Goal: Task Accomplishment & Management: Use online tool/utility

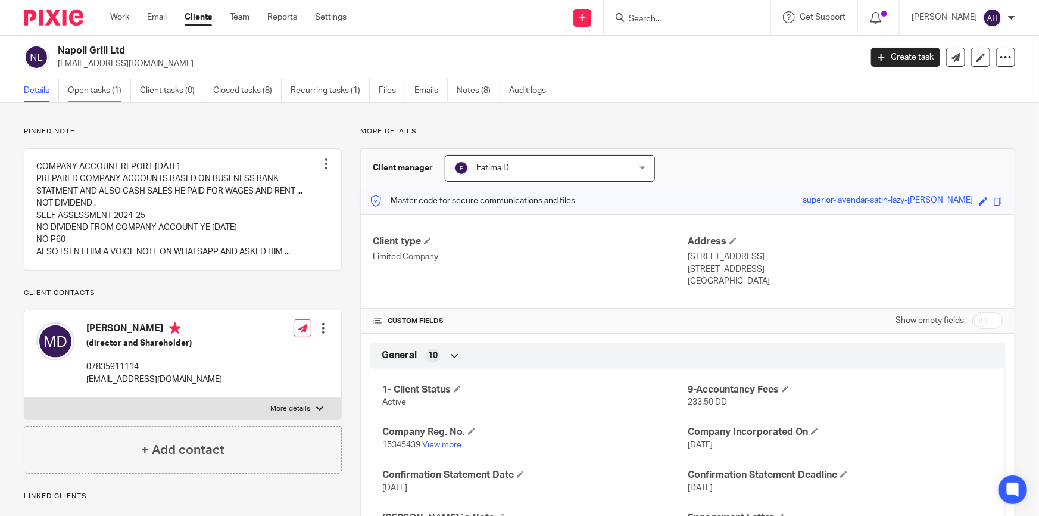
click at [110, 93] on link "Open tasks (1)" at bounding box center [99, 90] width 63 height 23
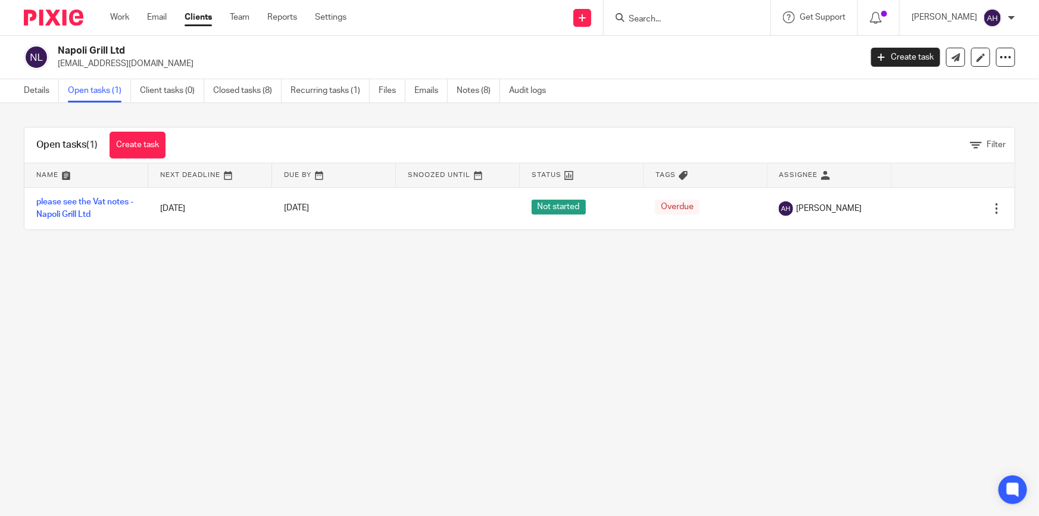
click at [702, 18] on input "Search" at bounding box center [681, 19] width 107 height 11
type input "M"
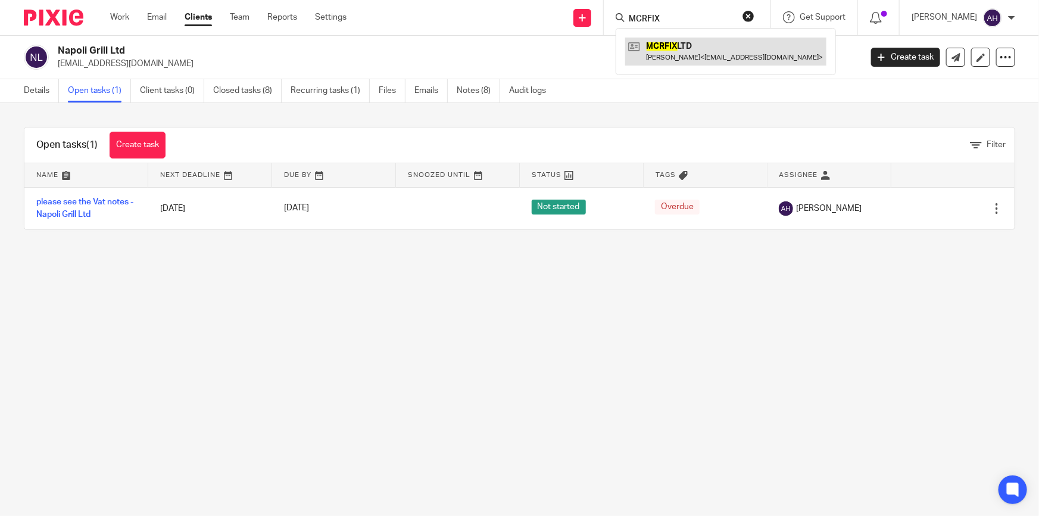
type input "MCRFIX"
click at [745, 46] on link at bounding box center [725, 51] width 201 height 27
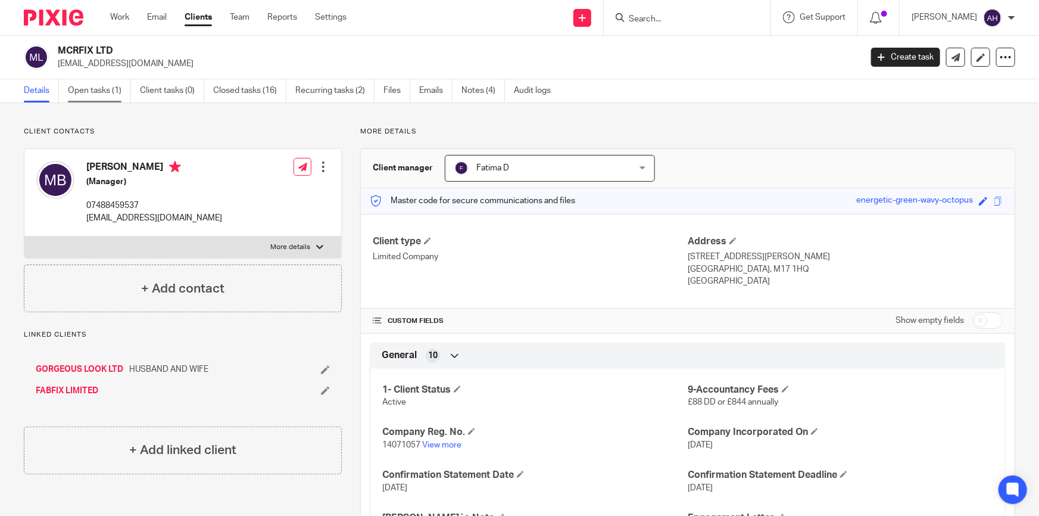
click at [107, 91] on link "Open tasks (1)" at bounding box center [99, 90] width 63 height 23
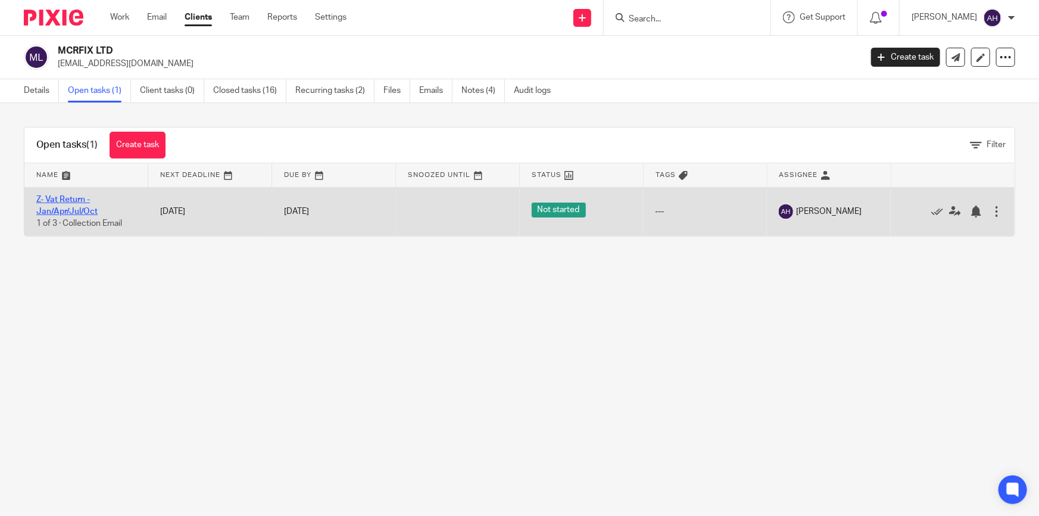
click at [80, 210] on link "Z- Vat Return - Jan/Apr/Jul/Oct" at bounding box center [66, 205] width 61 height 20
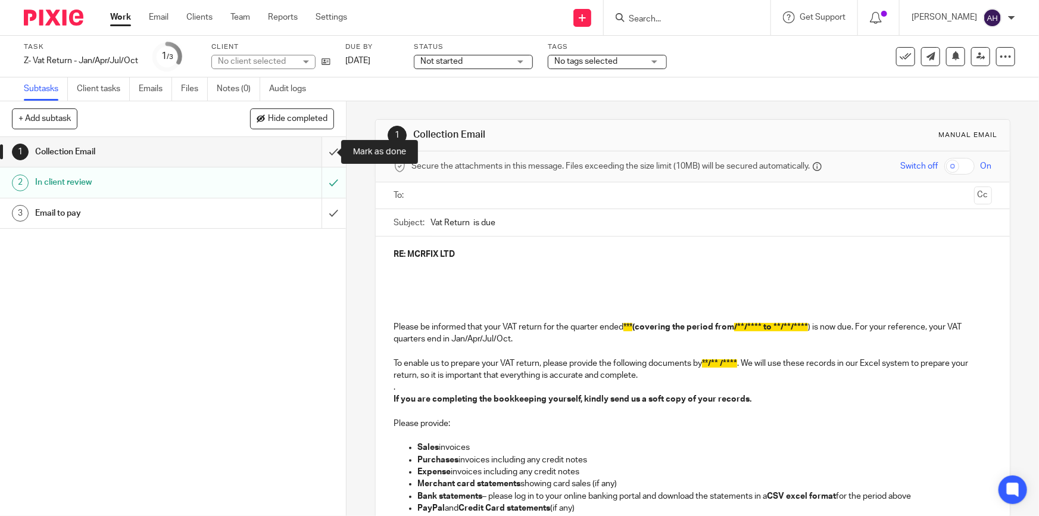
click at [322, 151] on input "submit" at bounding box center [173, 152] width 346 height 30
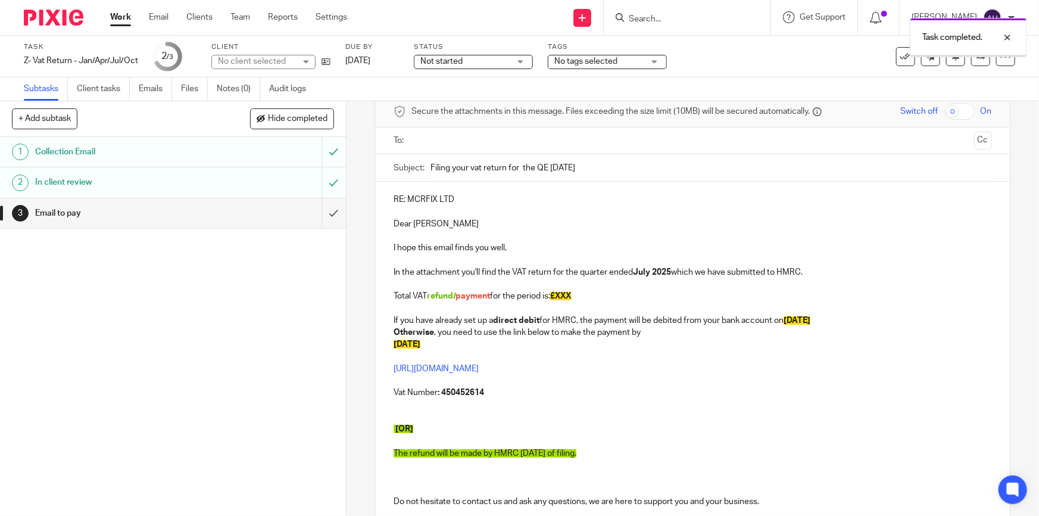
scroll to position [108, 0]
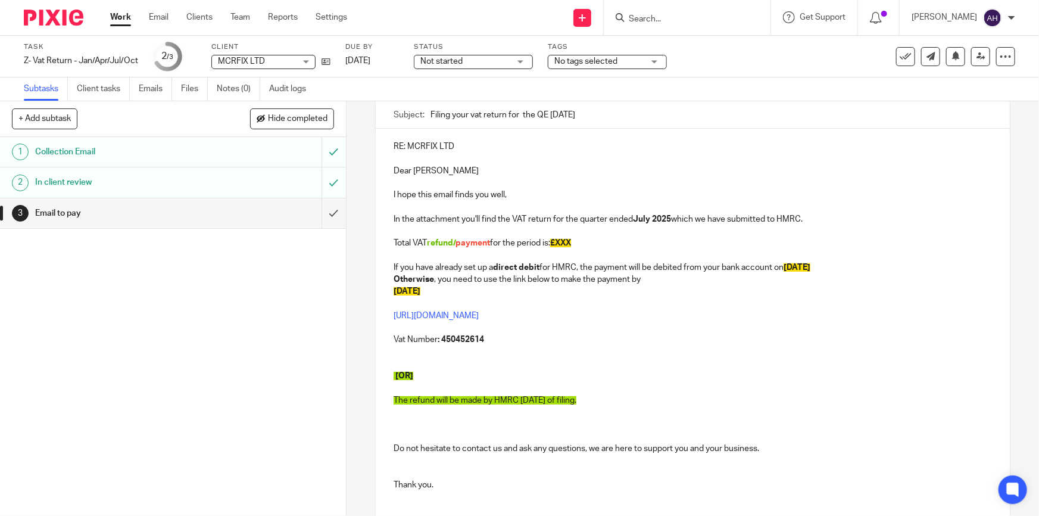
click at [534, 243] on p "Total VAT refund/ payment for the period is: £XXX" at bounding box center [693, 237] width 598 height 24
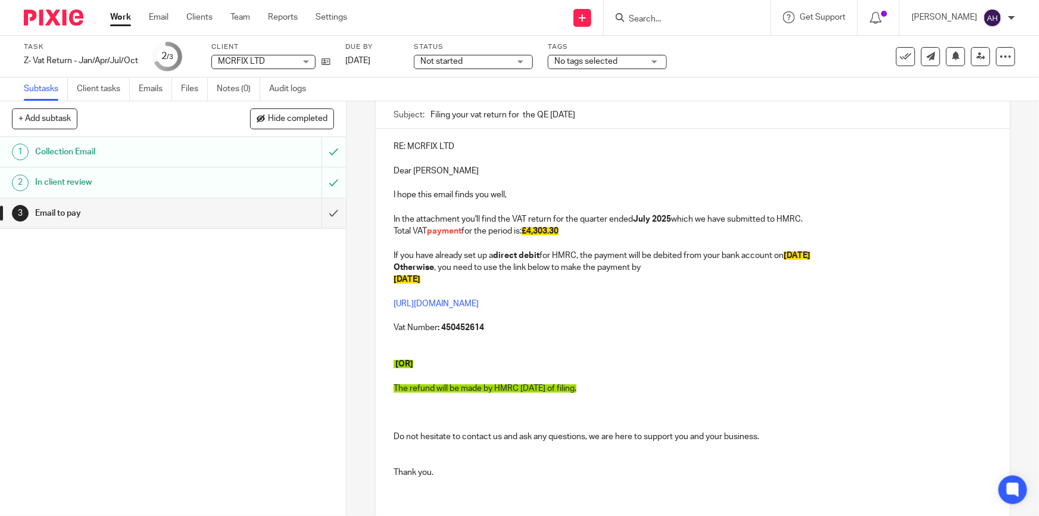
click at [831, 213] on p "In the attachment you'll find the VAT return for the quarter ended [DATE] which…" at bounding box center [693, 219] width 598 height 12
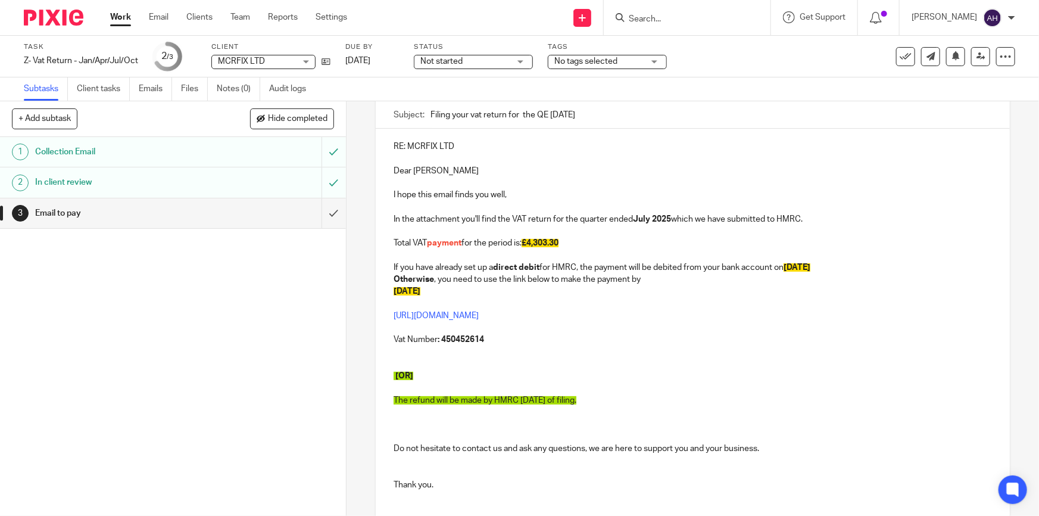
drag, startPoint x: 810, startPoint y: 334, endPoint x: 781, endPoint y: 335, distance: 29.2
click at [799, 335] on p "Vat Number : 450452614" at bounding box center [693, 340] width 598 height 12
drag, startPoint x: 624, startPoint y: 397, endPoint x: 397, endPoint y: 363, distance: 229.0
click at [397, 363] on div "RE: MCRFIX LTD Dear [PERSON_NAME] I hope this email finds you well, In the atta…" at bounding box center [693, 326] width 634 height 395
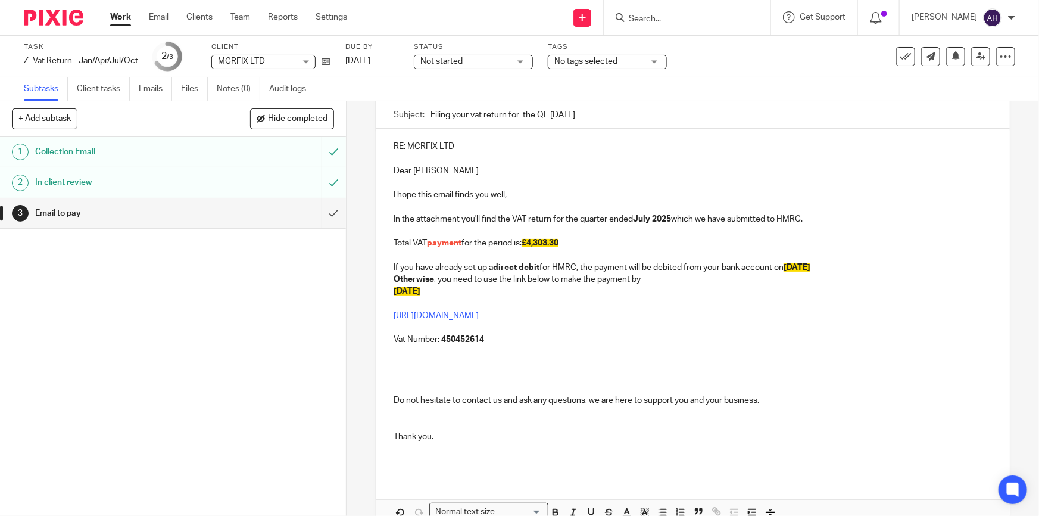
scroll to position [4, 0]
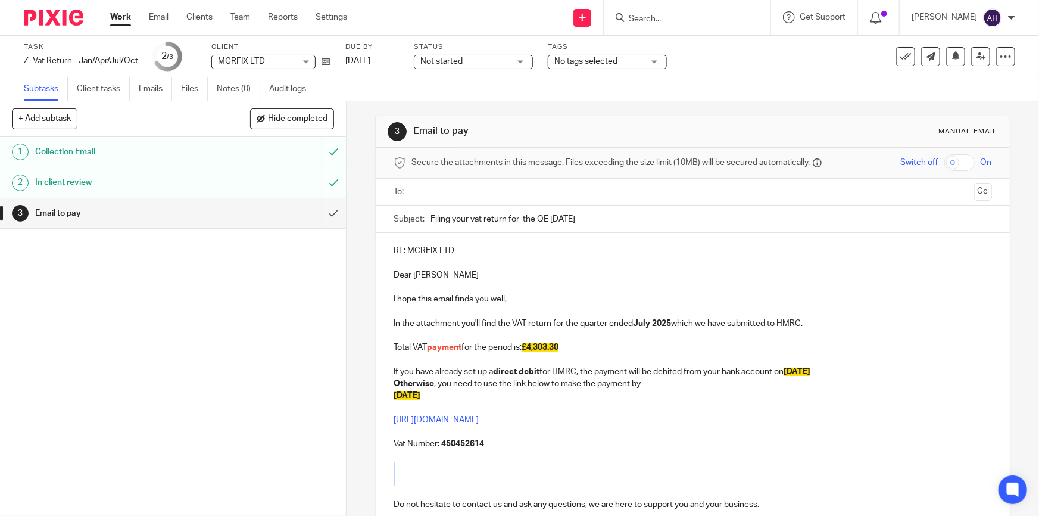
drag, startPoint x: 399, startPoint y: 465, endPoint x: 407, endPoint y: 490, distance: 25.6
click at [407, 490] on p at bounding box center [693, 480] width 598 height 36
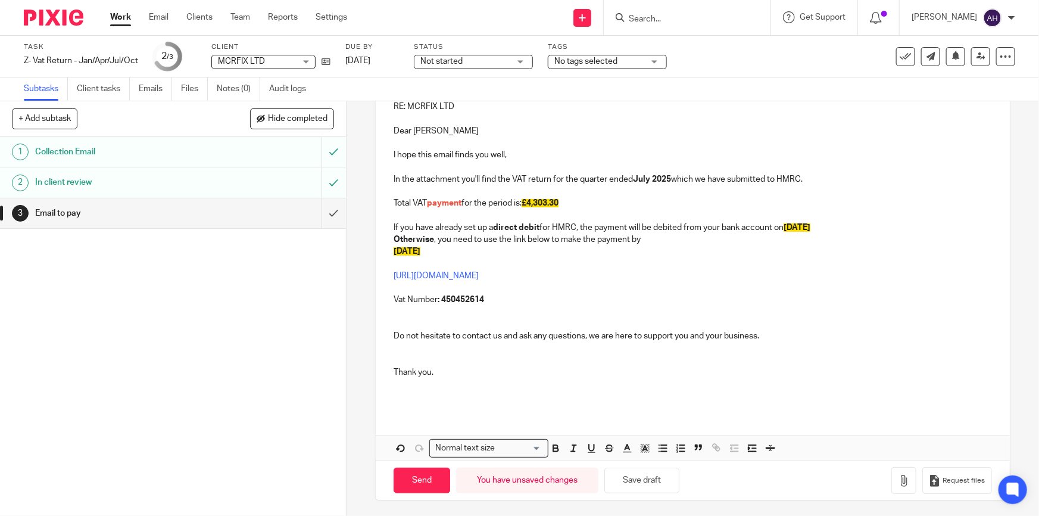
scroll to position [149, 0]
drag, startPoint x: 415, startPoint y: 382, endPoint x: 412, endPoint y: 431, distance: 48.9
click at [412, 431] on div "RE: MCRFIX LTD Dear [PERSON_NAME] I hope this email finds you well, In the atta…" at bounding box center [693, 274] width 634 height 372
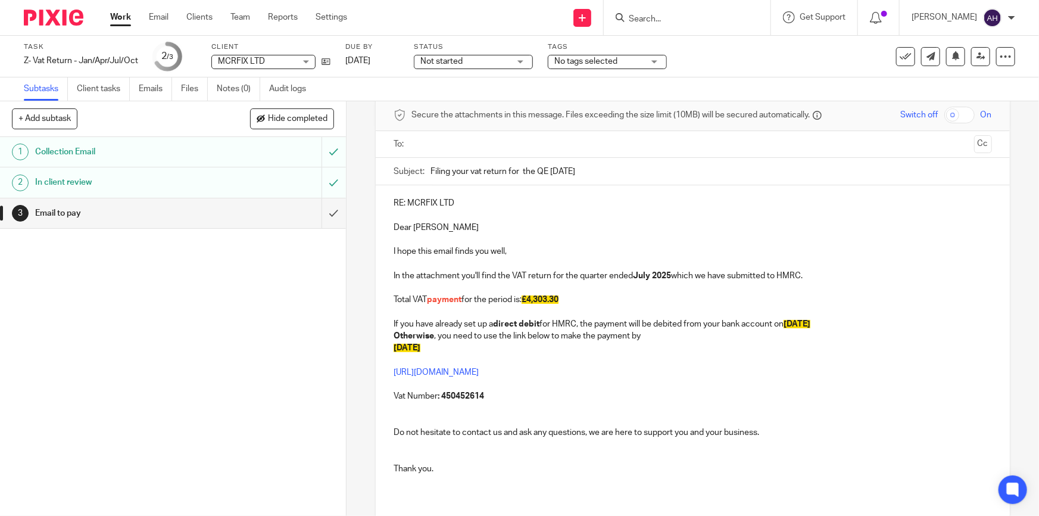
scroll to position [0, 0]
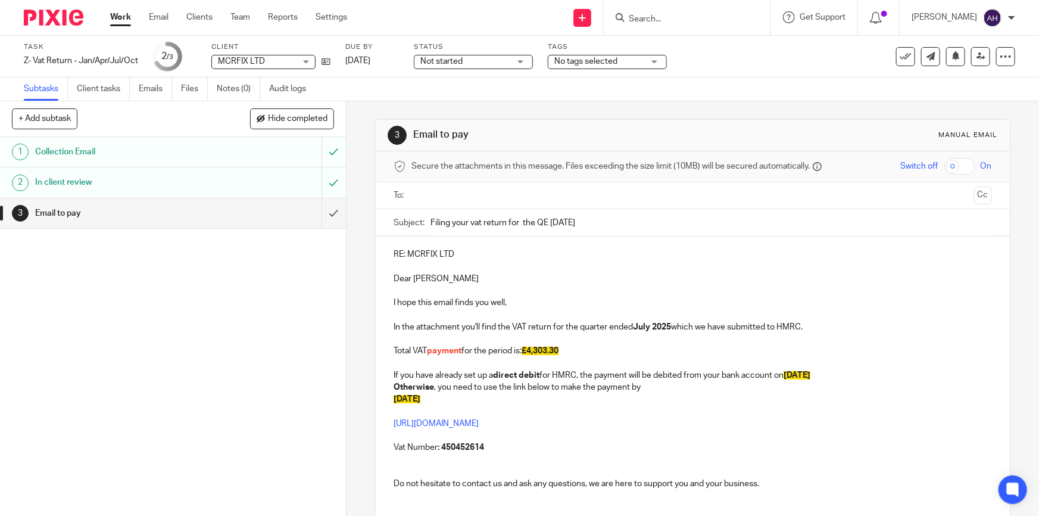
click at [471, 251] on p "RE: MCRFIX LTD" at bounding box center [693, 254] width 598 height 12
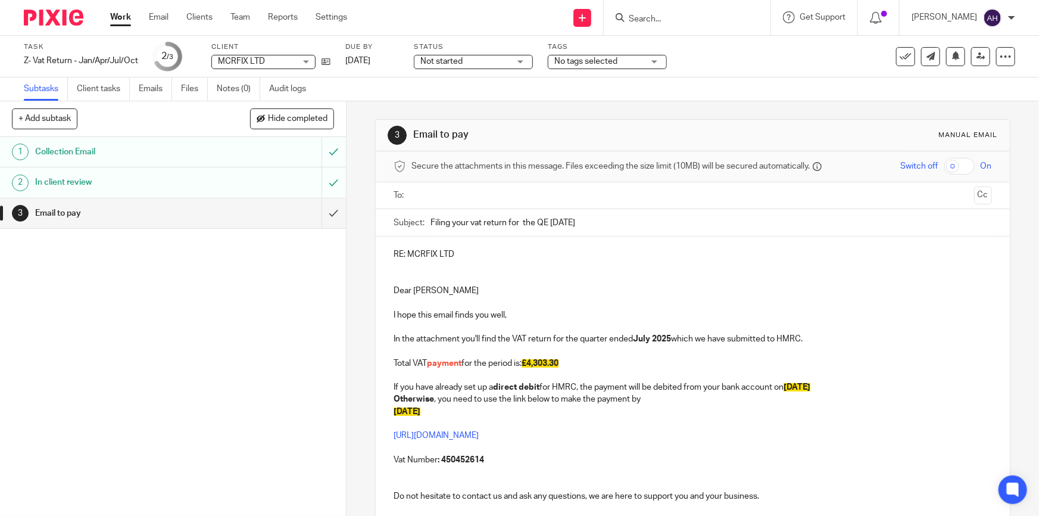
click at [489, 189] on input "text" at bounding box center [692, 196] width 553 height 14
click at [566, 188] on input "text" at bounding box center [733, 196] width 474 height 23
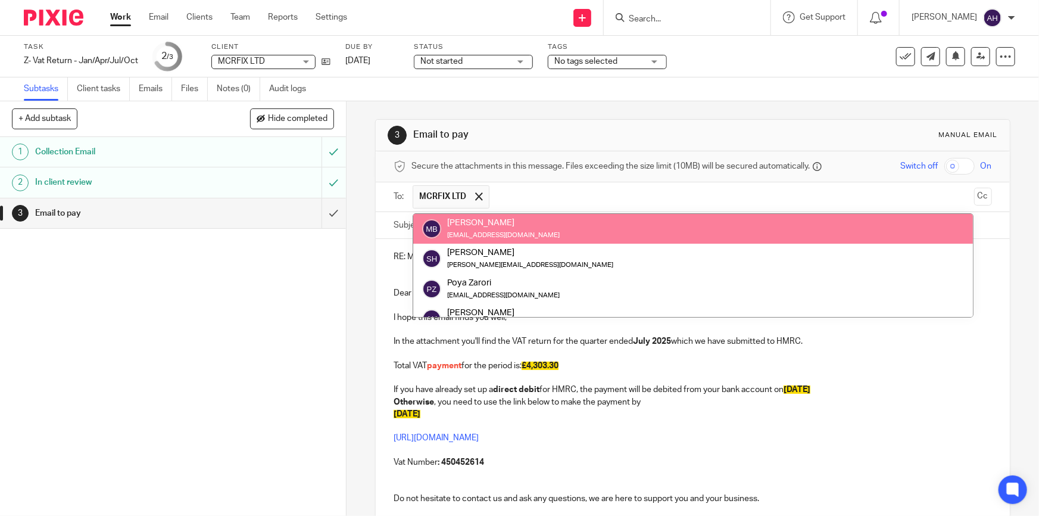
click at [555, 226] on div "[PERSON_NAME] [EMAIL_ADDRESS][DOMAIN_NAME]" at bounding box center [693, 229] width 542 height 24
click at [222, 256] on div "1 Collection Email 2 In client review 3 Email to pay" at bounding box center [173, 326] width 346 height 379
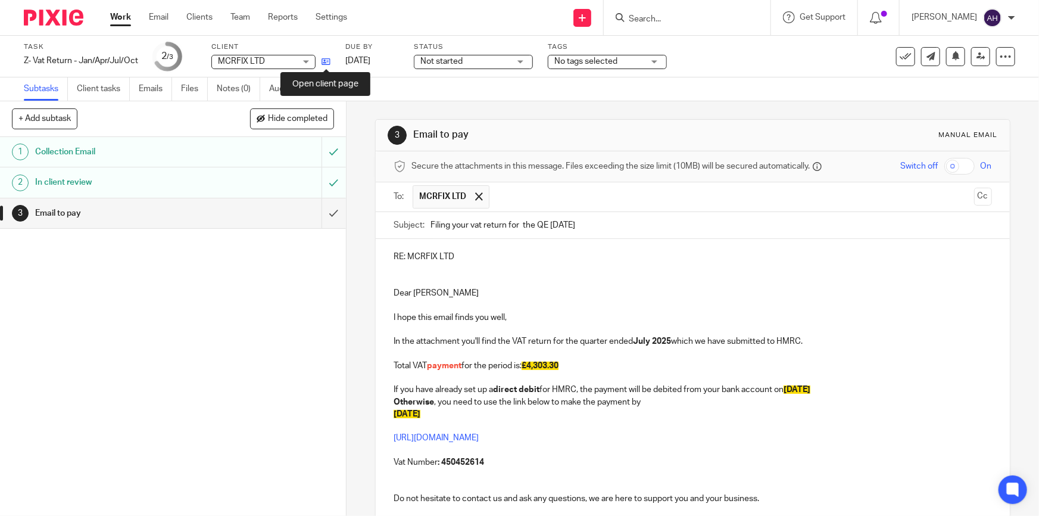
click at [328, 62] on icon at bounding box center [326, 61] width 9 height 9
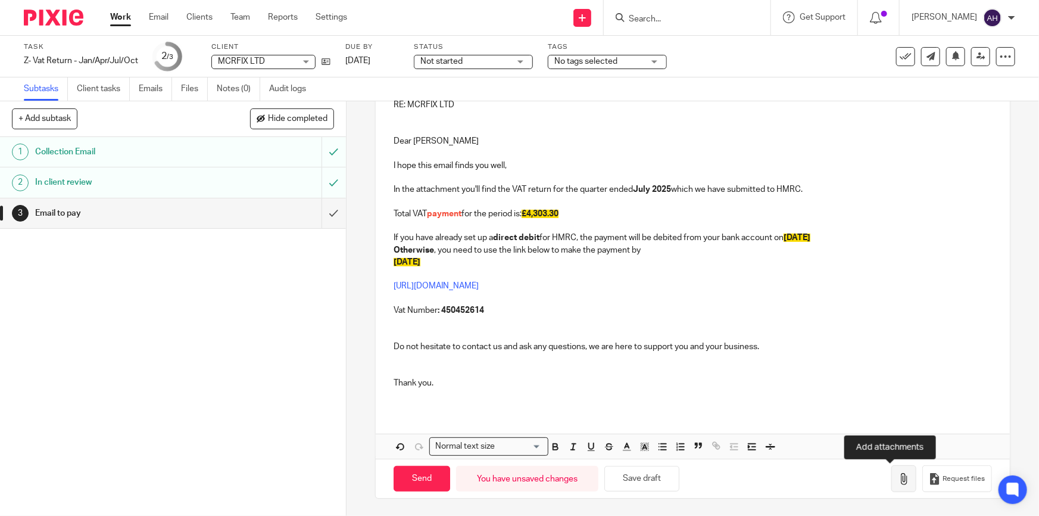
click at [898, 484] on icon "button" at bounding box center [904, 479] width 12 height 12
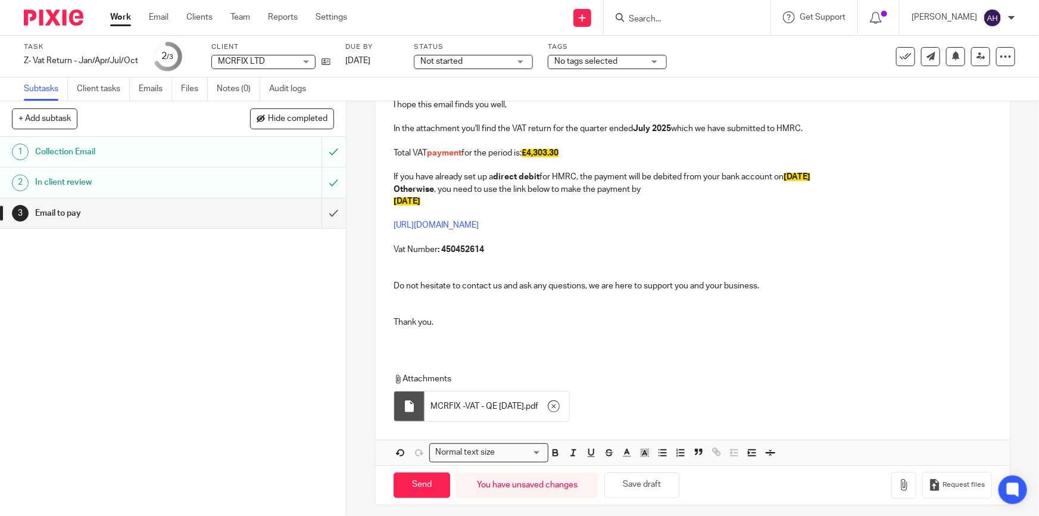
scroll to position [219, 0]
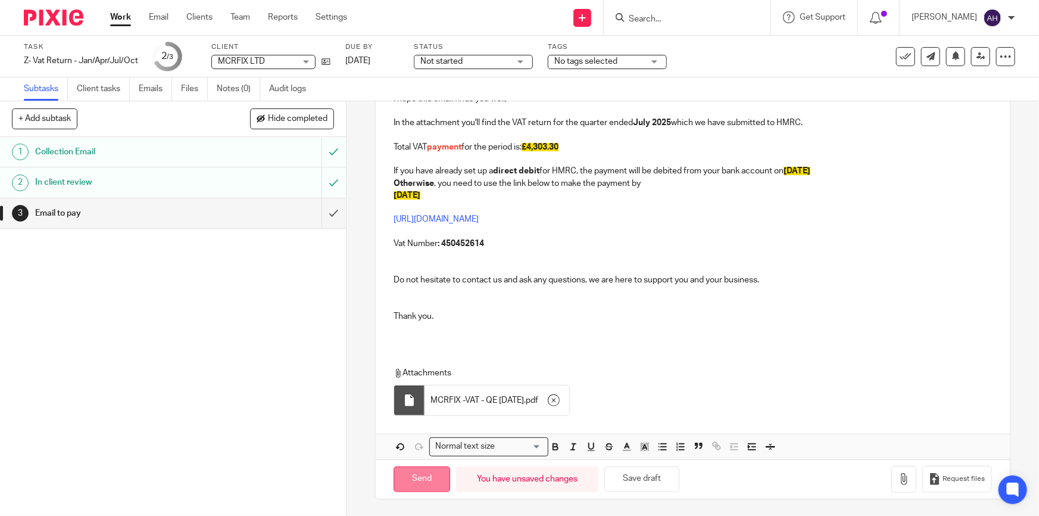
click at [434, 479] on input "Send" at bounding box center [422, 479] width 57 height 26
type input "Sent"
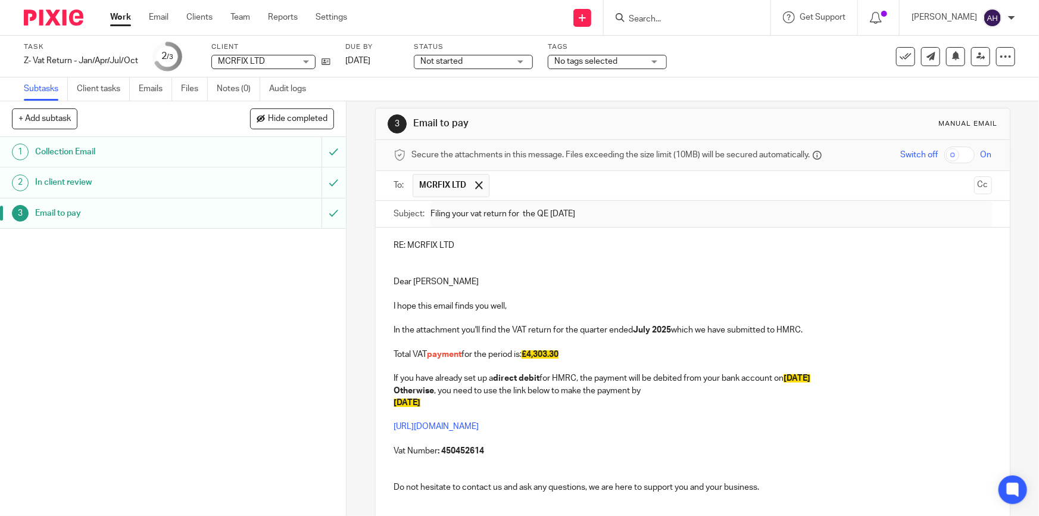
scroll to position [2, 0]
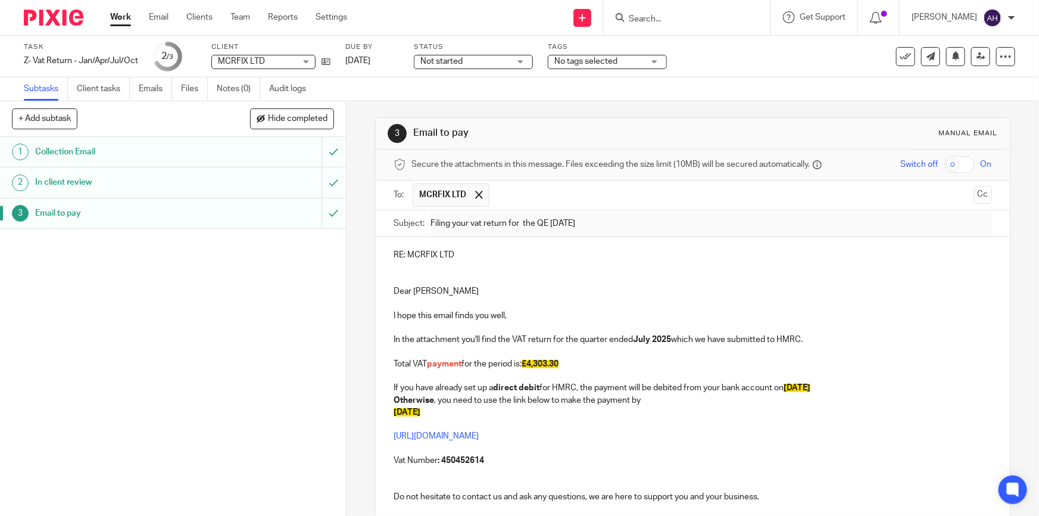
click at [672, 23] on input "Search" at bounding box center [681, 19] width 107 height 11
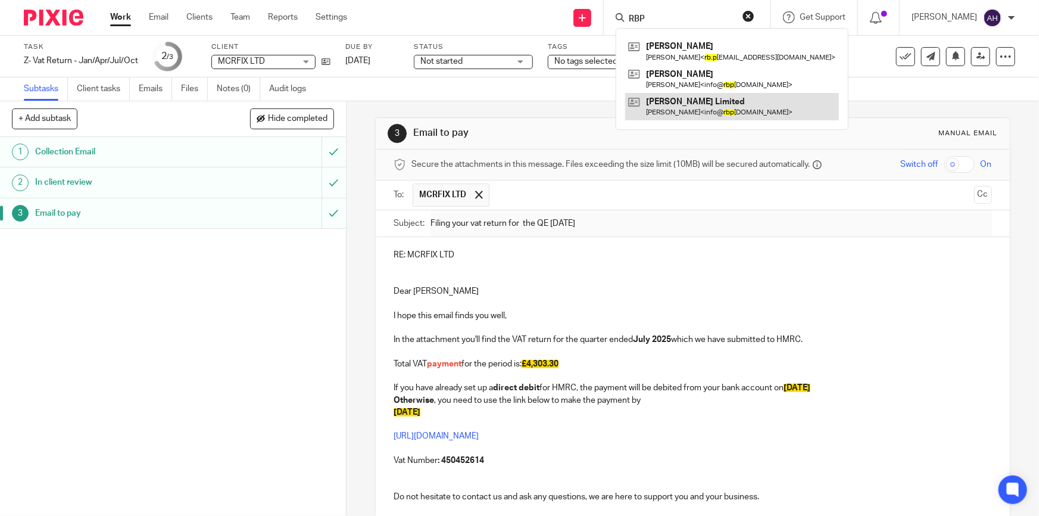
type input "RBP"
click at [705, 107] on link at bounding box center [732, 106] width 214 height 27
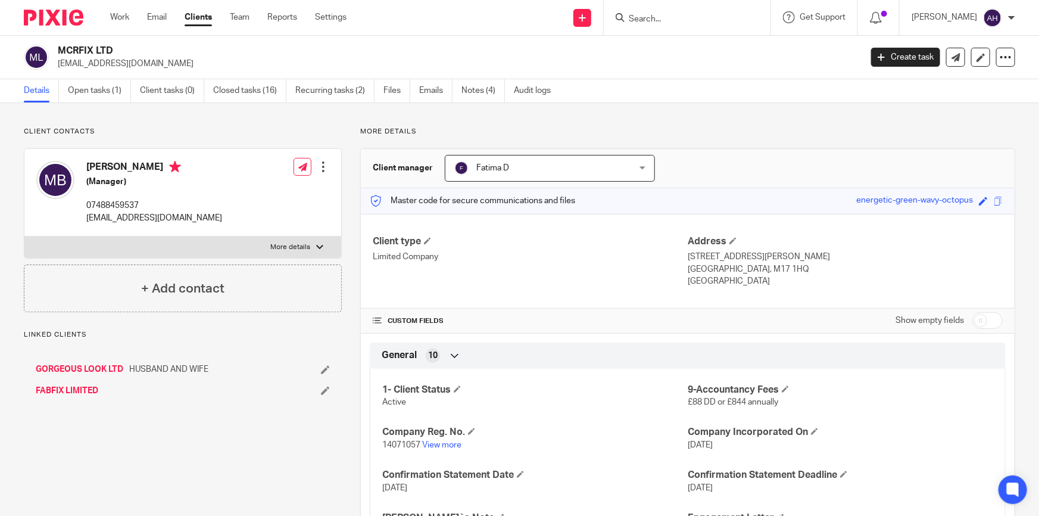
click at [286, 245] on p "More details" at bounding box center [290, 247] width 40 height 10
click at [24, 236] on input "More details" at bounding box center [24, 236] width 1 height 1
checkbox input "true"
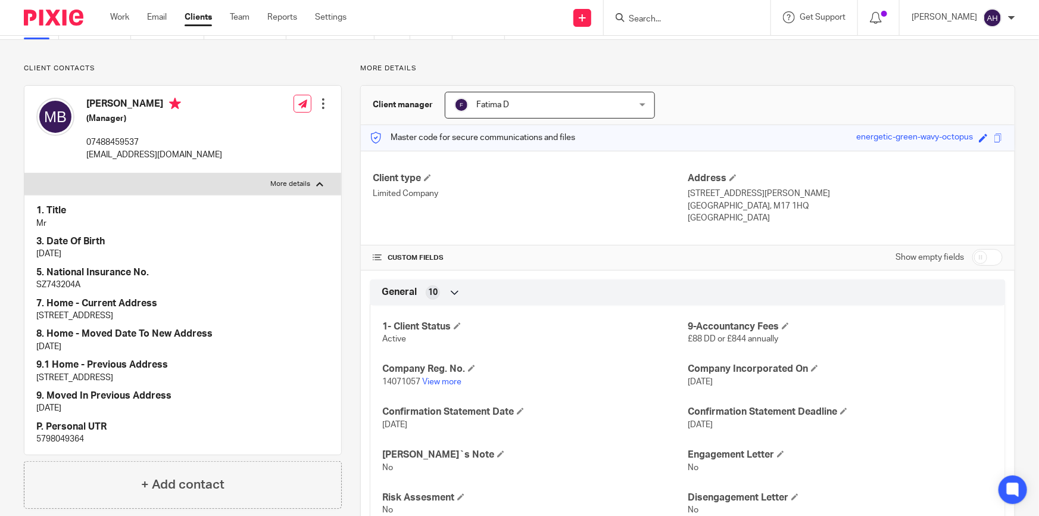
scroll to position [54, 0]
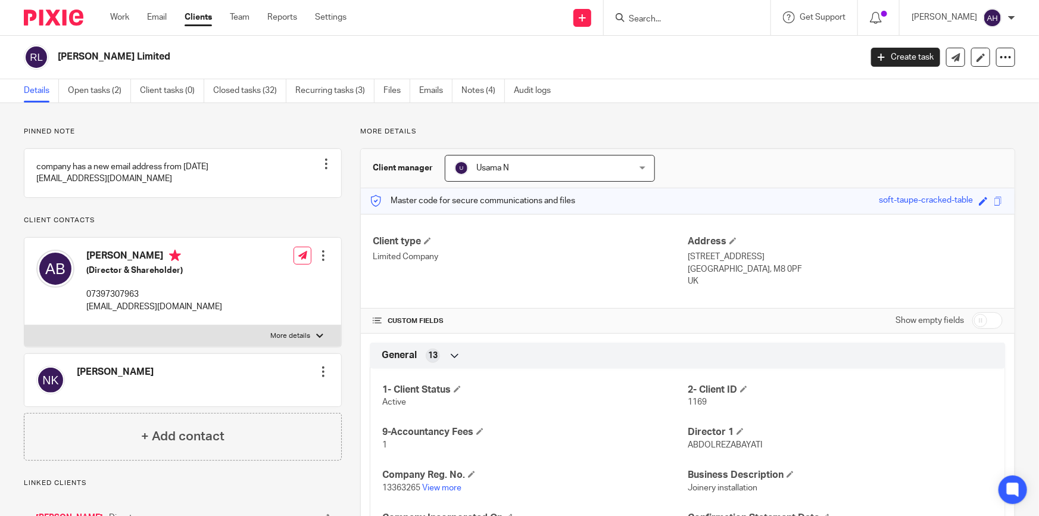
drag, startPoint x: 590, startPoint y: 214, endPoint x: 466, endPoint y: 373, distance: 201.6
click at [466, 373] on div "1- Client Status Active 2- Client ID 1169 9-Accountancy Fees 1 Director 1 ABDOL…" at bounding box center [688, 520] width 636 height 321
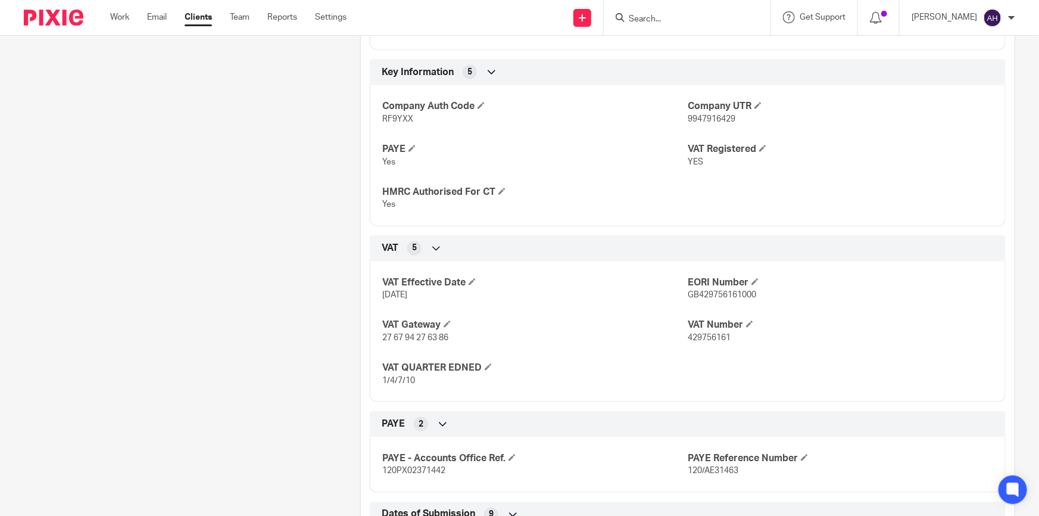
scroll to position [758, 0]
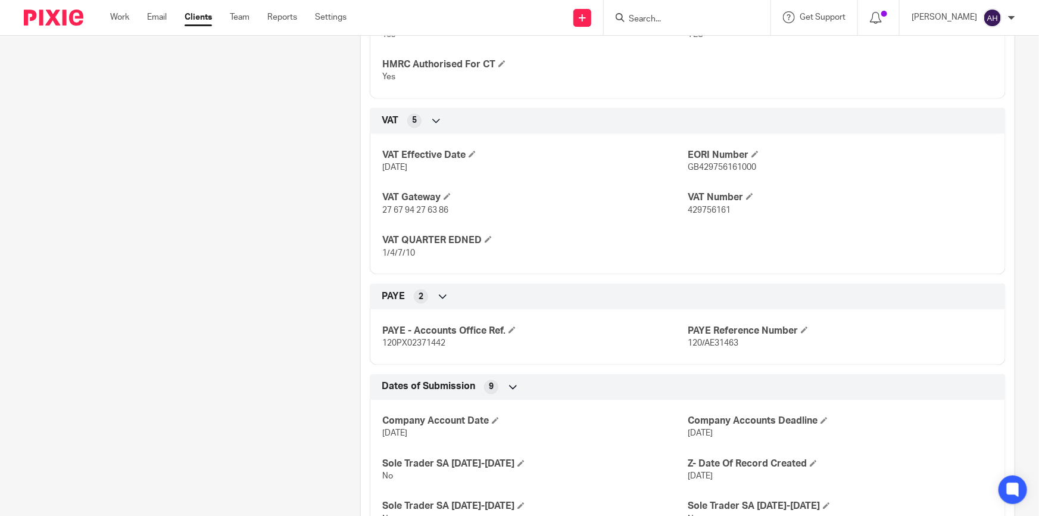
click at [715, 206] on span "429756161" at bounding box center [709, 210] width 43 height 8
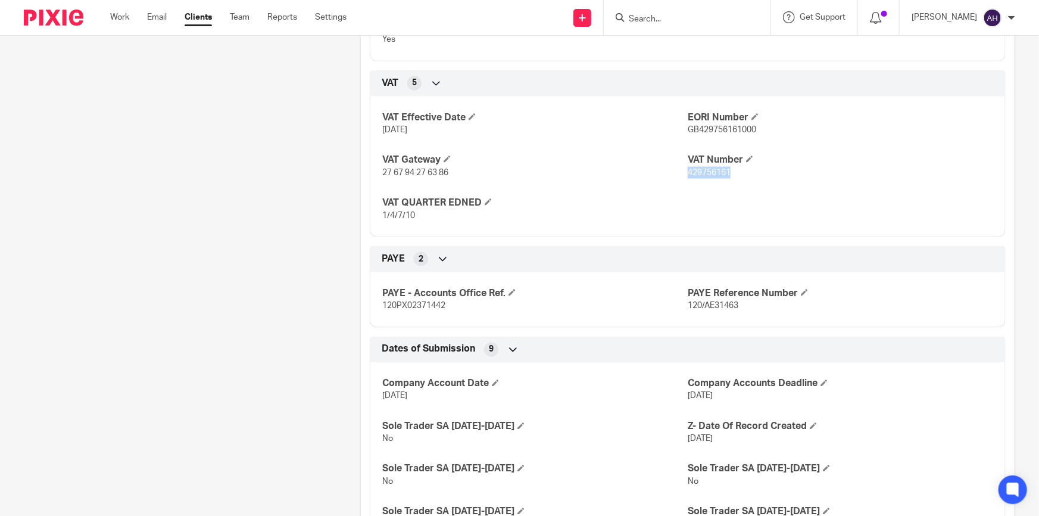
scroll to position [792, 0]
